Goal: Download file/media

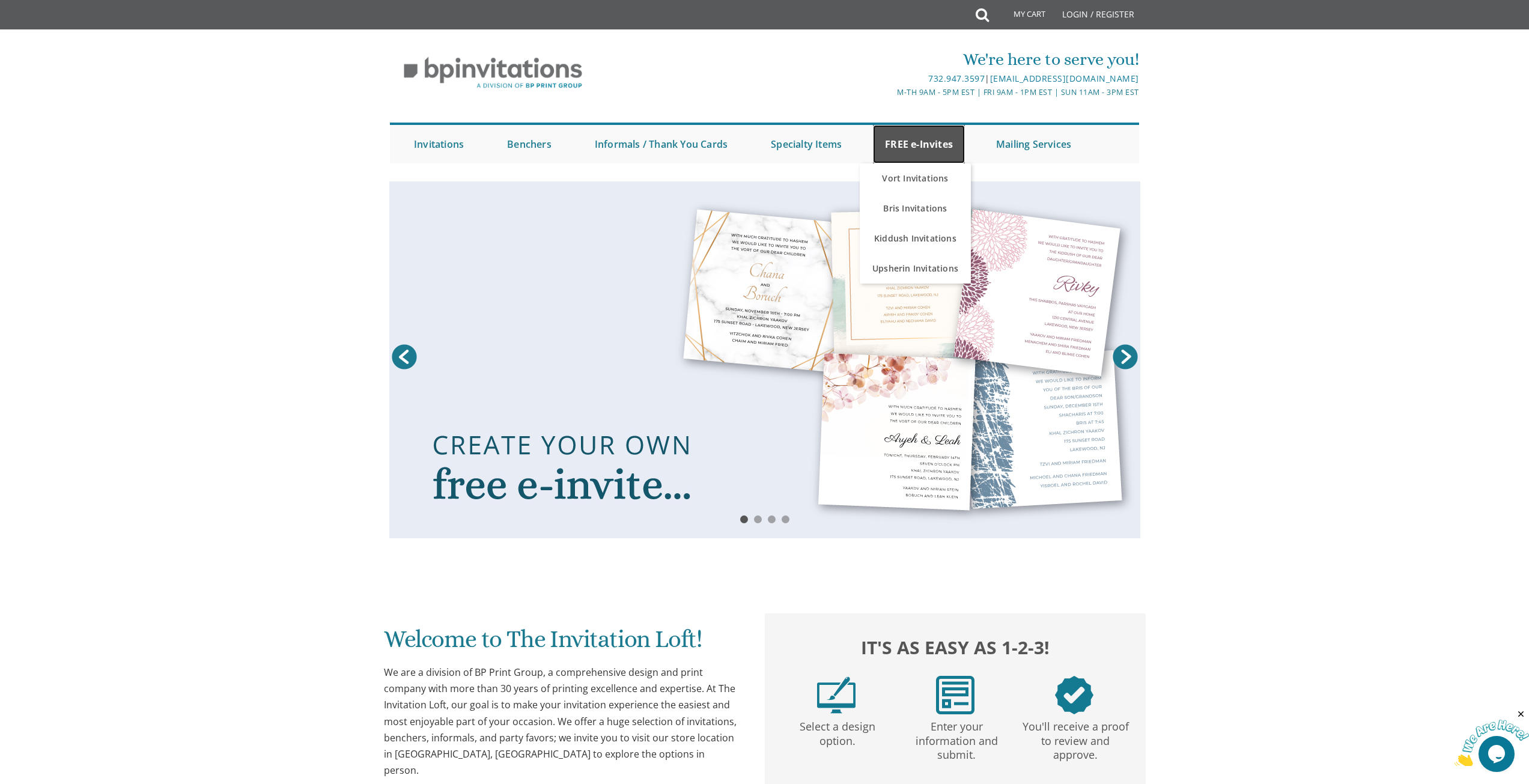
click at [757, 147] on link "FREE e-Invites" at bounding box center [919, 144] width 92 height 39
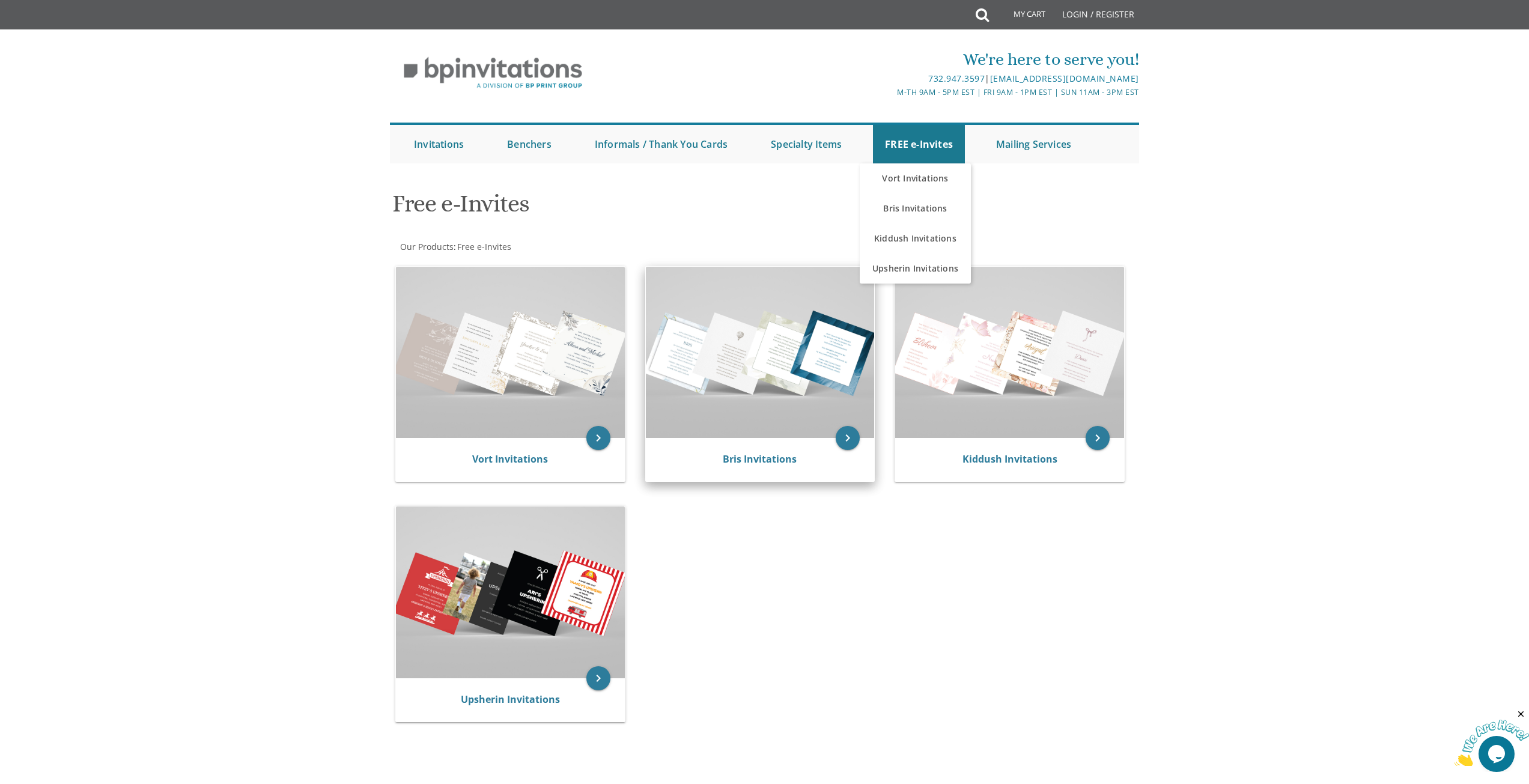
click at [723, 423] on img at bounding box center [761, 352] width 229 height 171
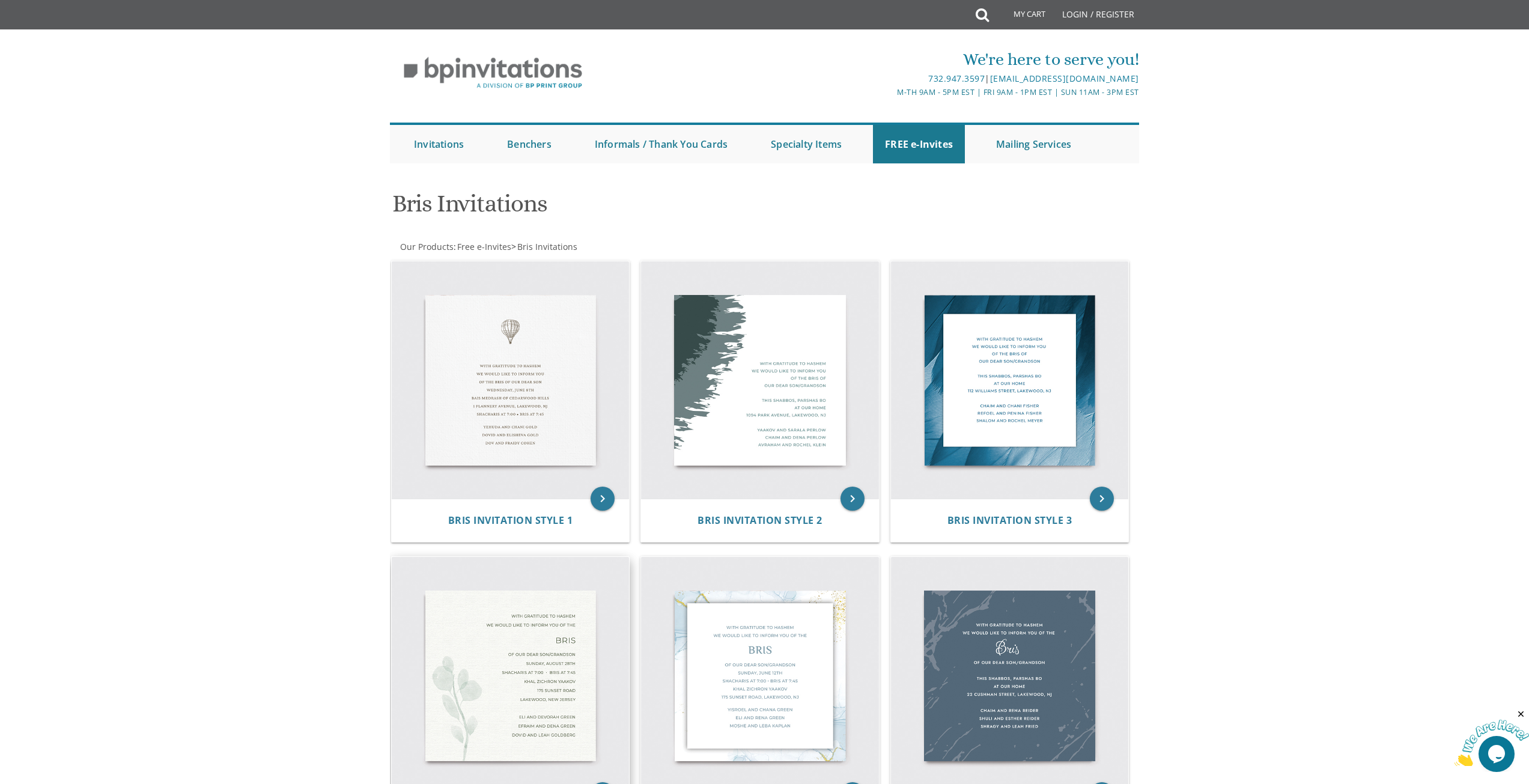
click at [541, 657] on img at bounding box center [510, 675] width 238 height 238
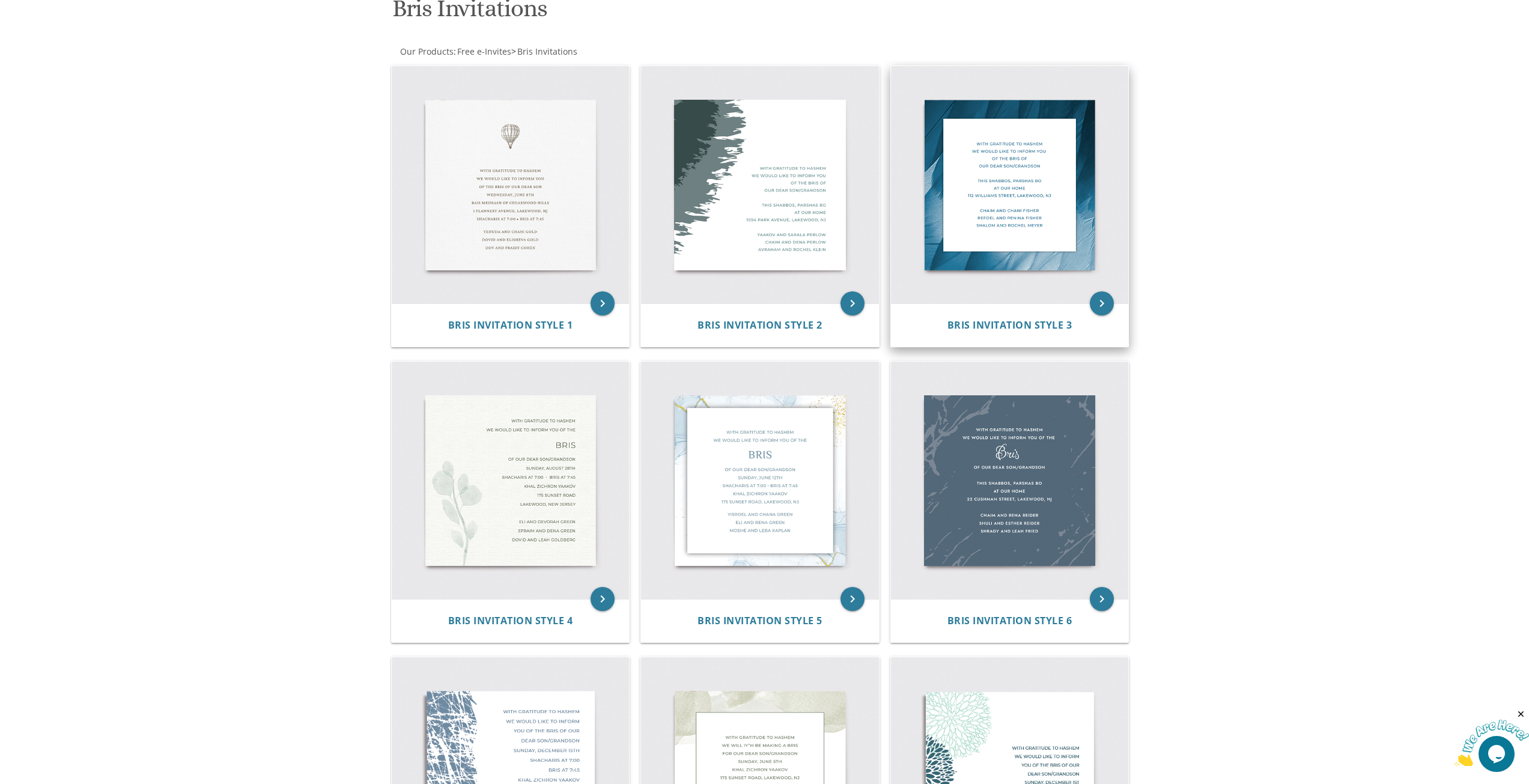
scroll to position [300, 0]
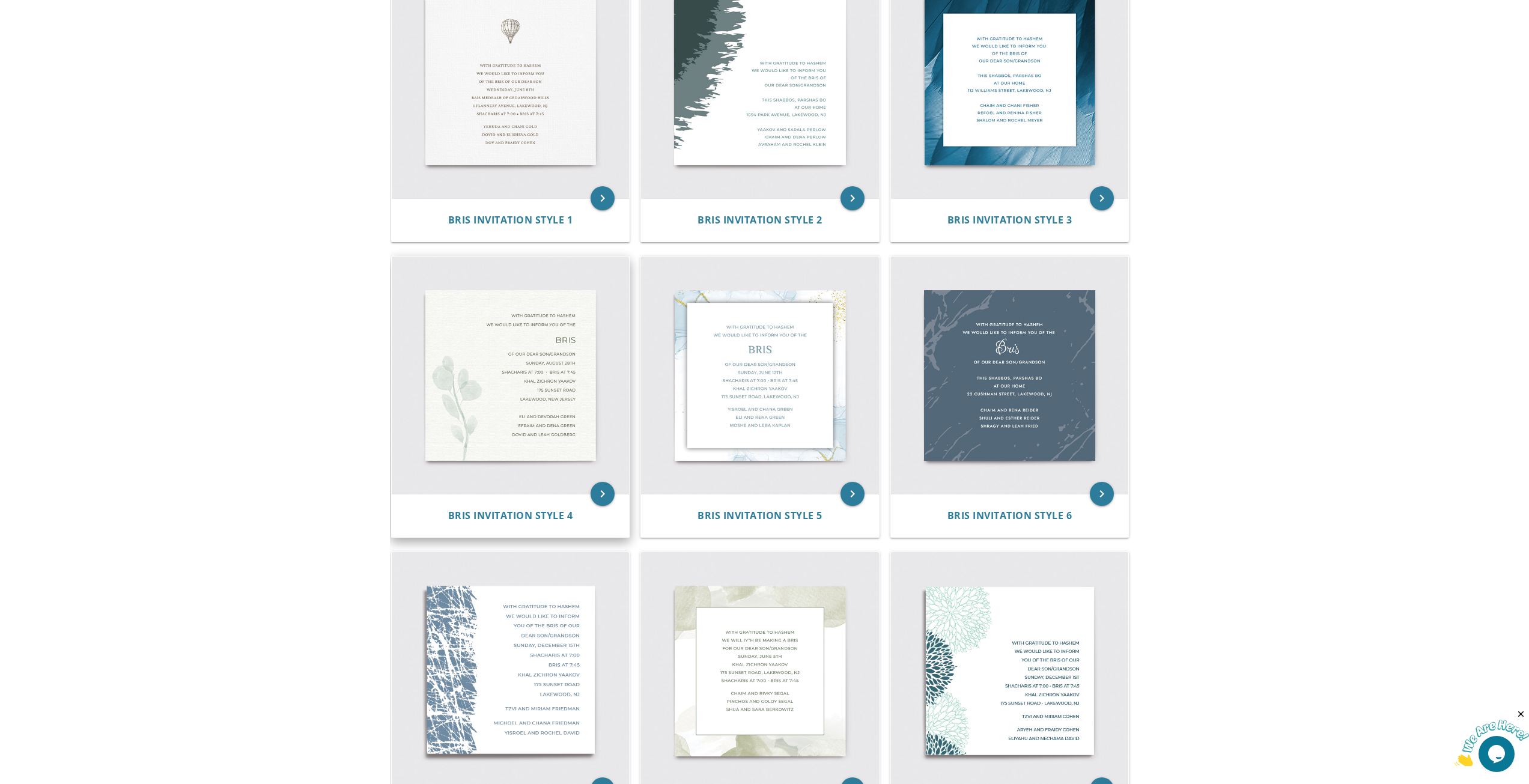
click at [554, 423] on img at bounding box center [510, 375] width 238 height 238
